Goal: Task Accomplishment & Management: Use online tool/utility

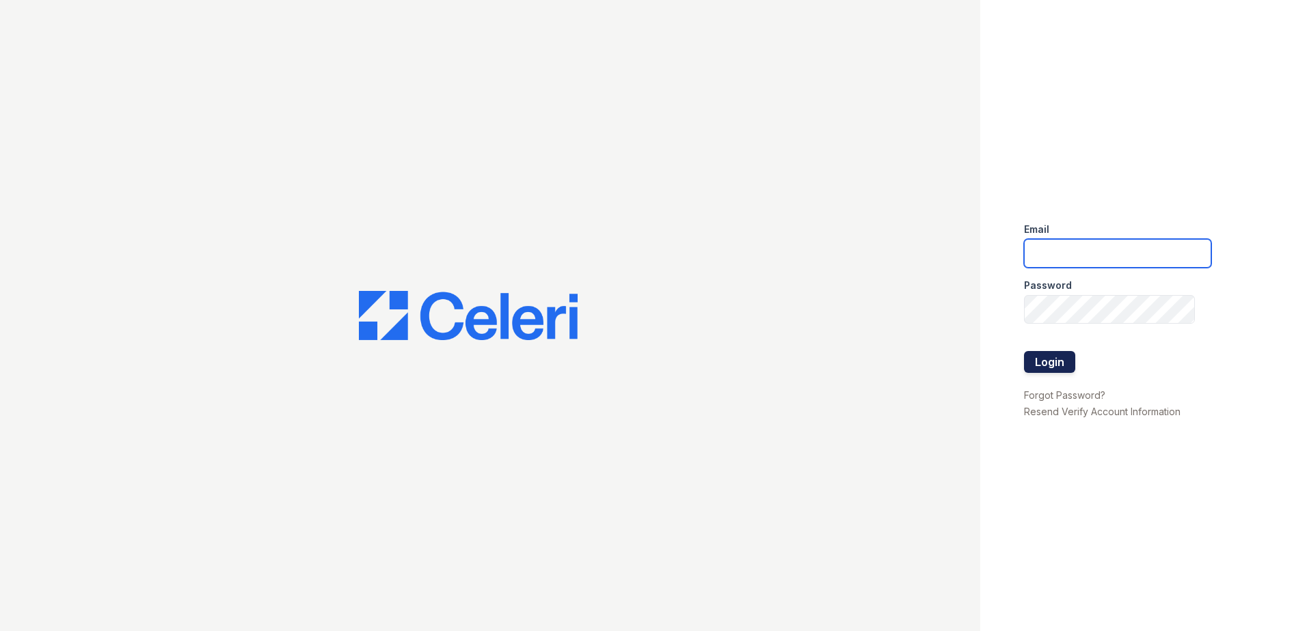
type input "arrivenorthbethesda@trinity-pm.com"
click at [1055, 360] on button "Login" at bounding box center [1049, 362] width 51 height 22
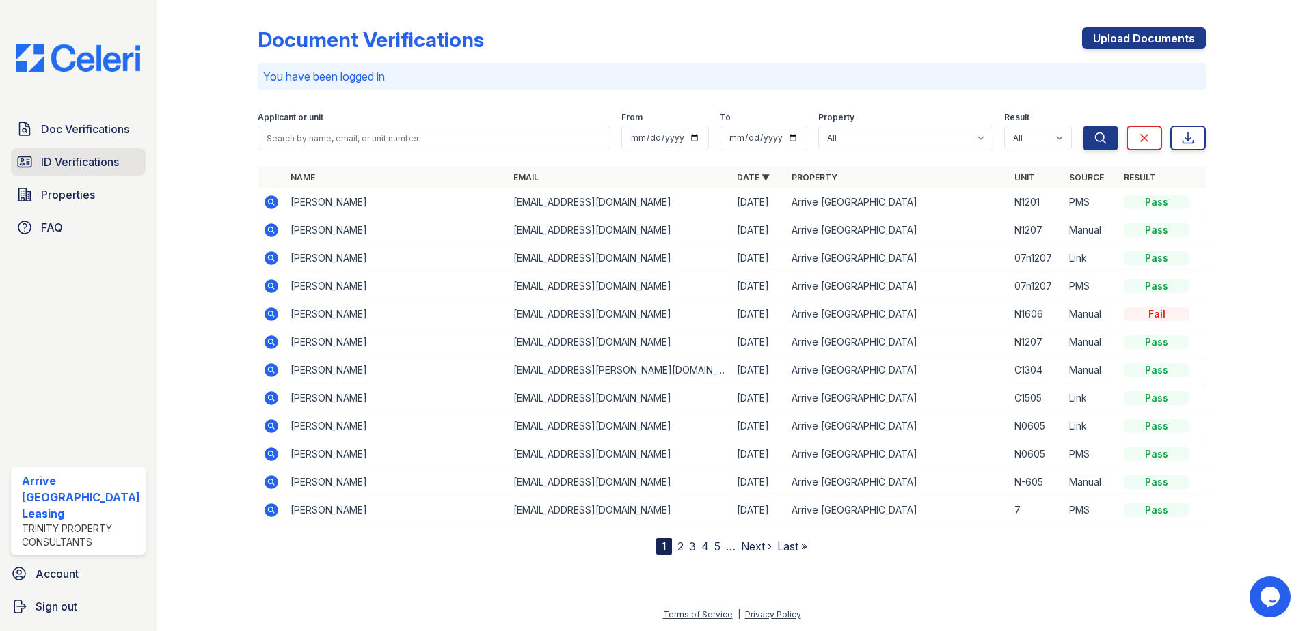
click at [79, 154] on span "ID Verifications" at bounding box center [80, 162] width 78 height 16
